Goal: Task Accomplishment & Management: Use online tool/utility

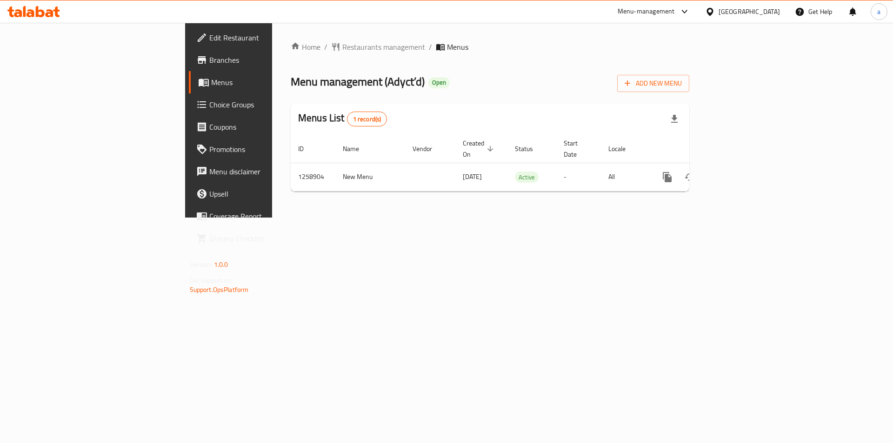
click at [209, 105] on span "Choice Groups" at bounding box center [268, 104] width 118 height 11
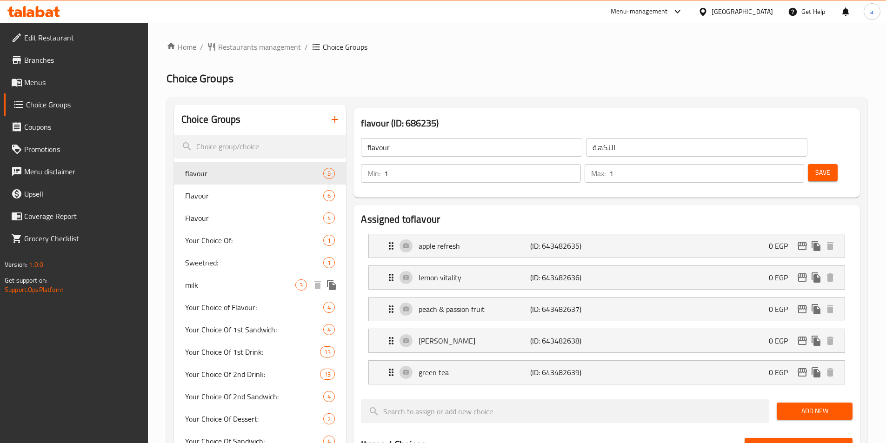
click at [220, 201] on div "milk 3" at bounding box center [260, 285] width 173 height 22
type input "milk"
type input "لبن"
type input "0"
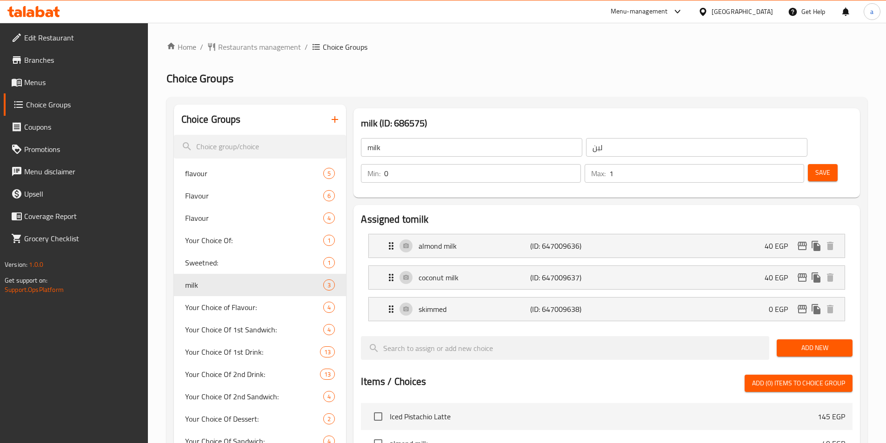
click at [523, 67] on div "Home / Restaurants management / Choice Groups Choice Groups Choice Groups flavo…" at bounding box center [517, 395] width 701 height 708
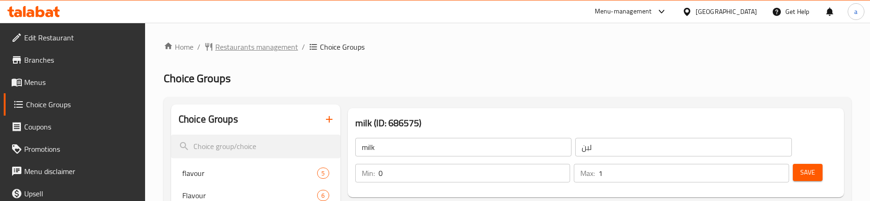
click at [248, 53] on span "Restaurants management" at bounding box center [256, 46] width 83 height 11
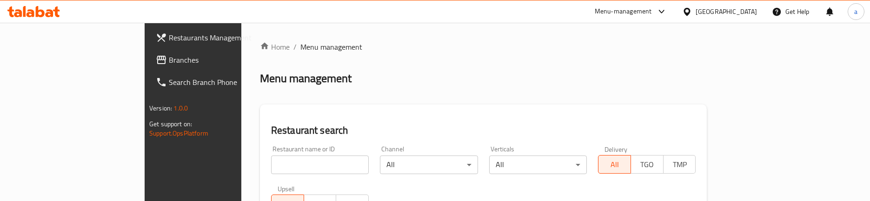
click at [169, 60] on span "Branches" at bounding box center [226, 59] width 114 height 11
